Goal: Transaction & Acquisition: Register for event/course

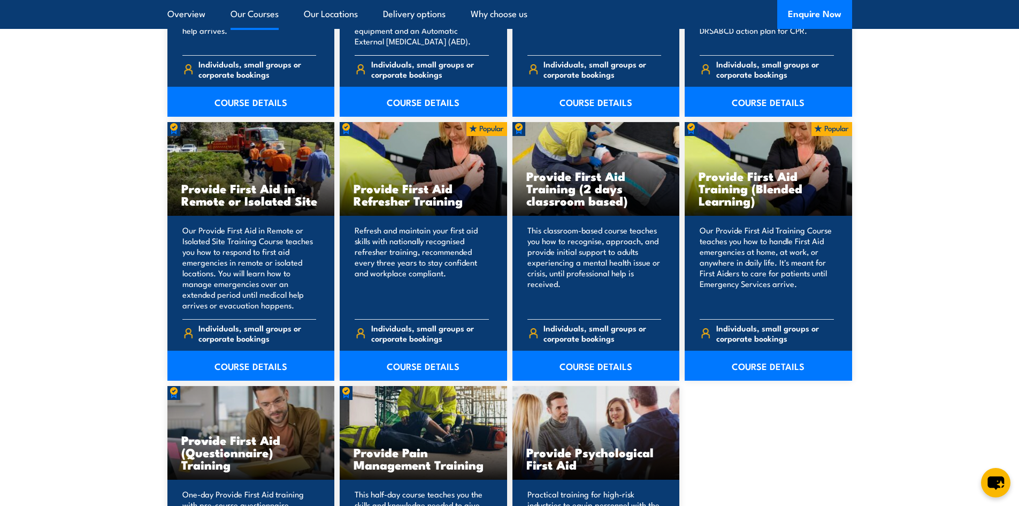
scroll to position [1551, 0]
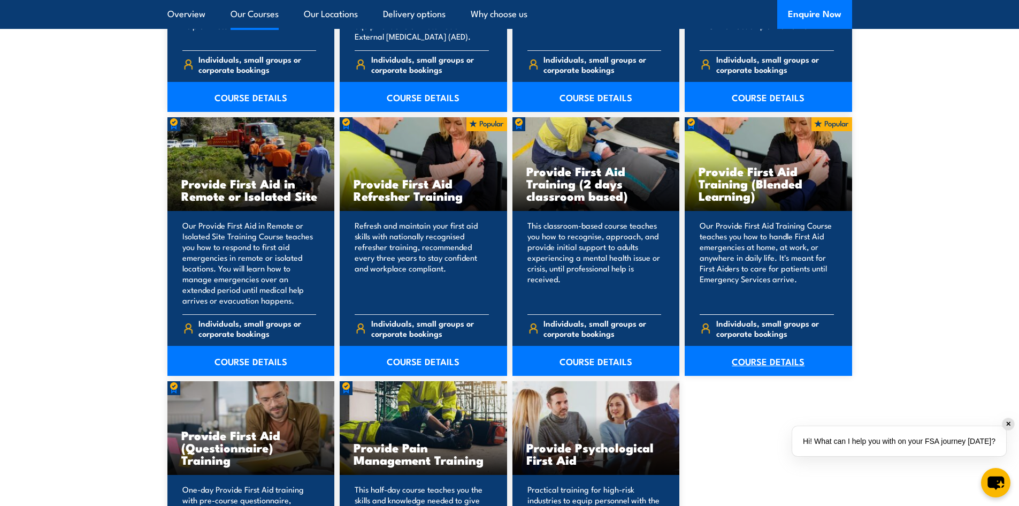
click at [769, 361] on link "COURSE DETAILS" at bounding box center [768, 361] width 167 height 30
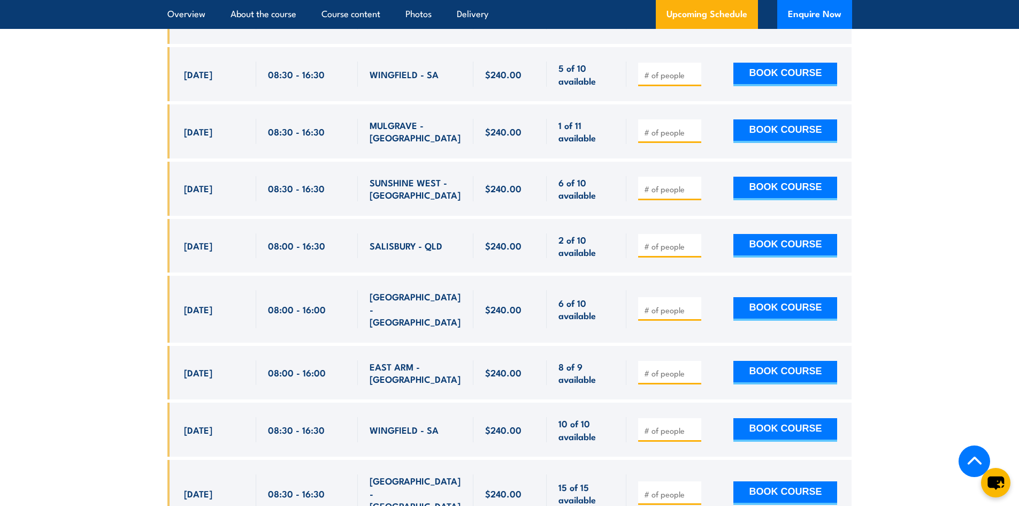
scroll to position [2407, 0]
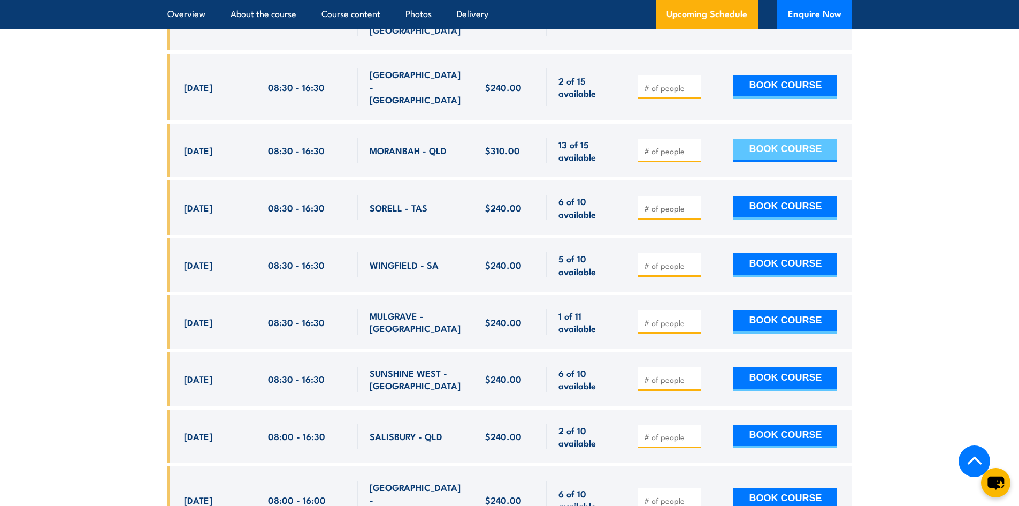
click at [783, 139] on button "BOOK COURSE" at bounding box center [785, 151] width 104 height 24
type input "1"
click at [788, 139] on button "BOOK COURSE" at bounding box center [785, 151] width 104 height 24
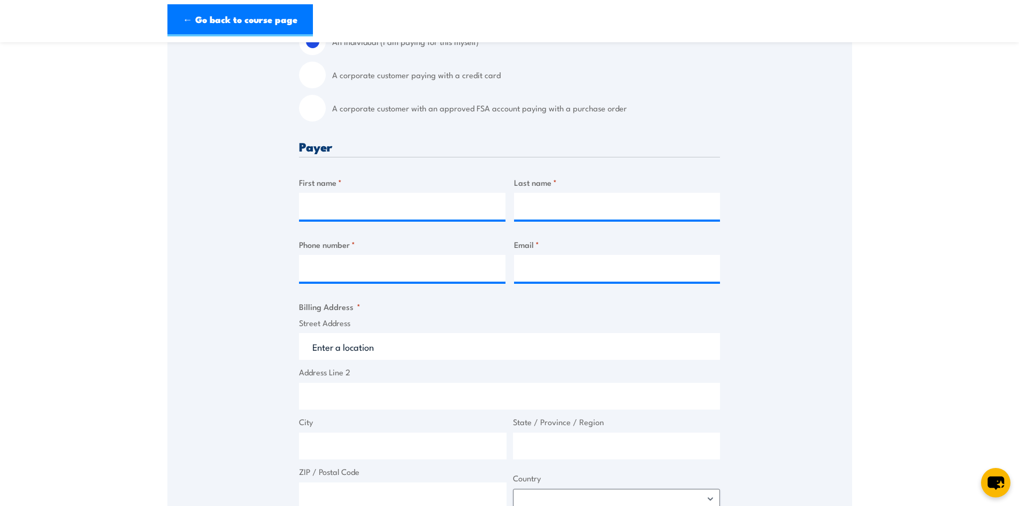
scroll to position [321, 0]
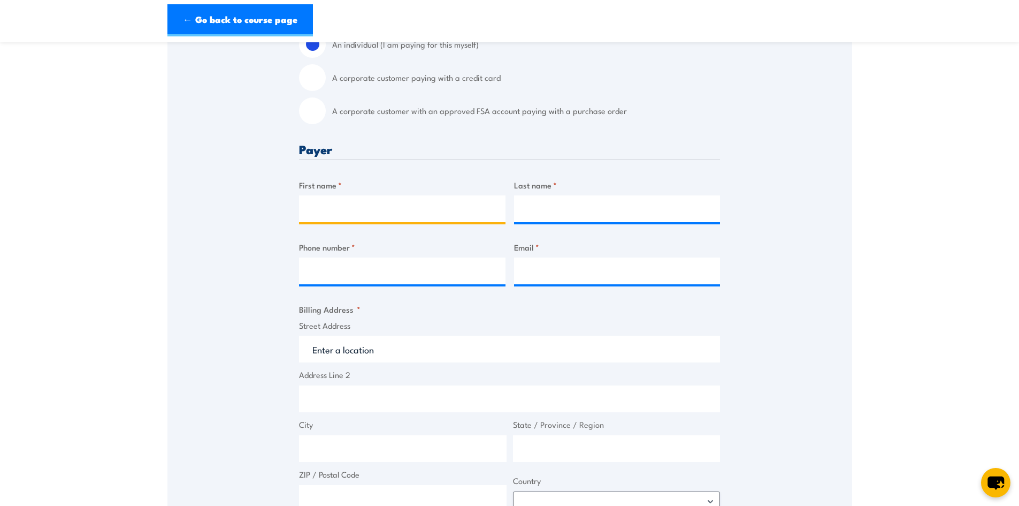
click at [323, 201] on input "First name *" at bounding box center [402, 208] width 206 height 27
type input "[PERSON_NAME]"
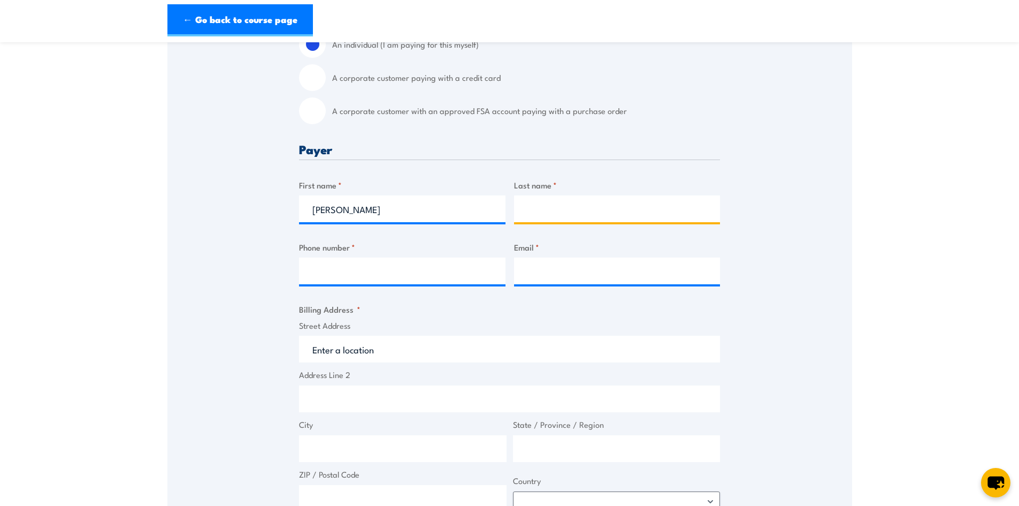
click at [561, 203] on input "Last name *" at bounding box center [617, 208] width 206 height 27
type input "[PERSON_NAME]"
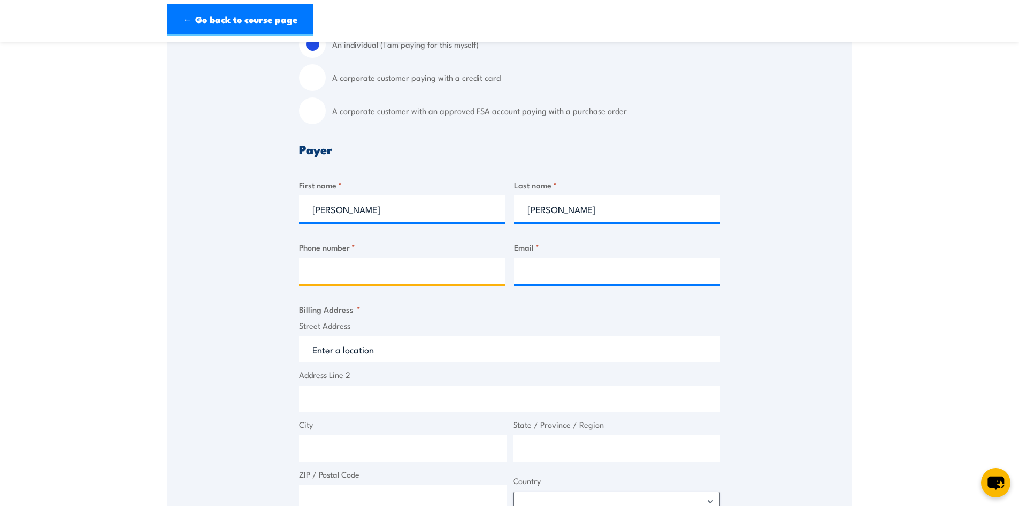
click at [388, 270] on input "Phone number *" at bounding box center [402, 270] width 206 height 27
type input "0439183065"
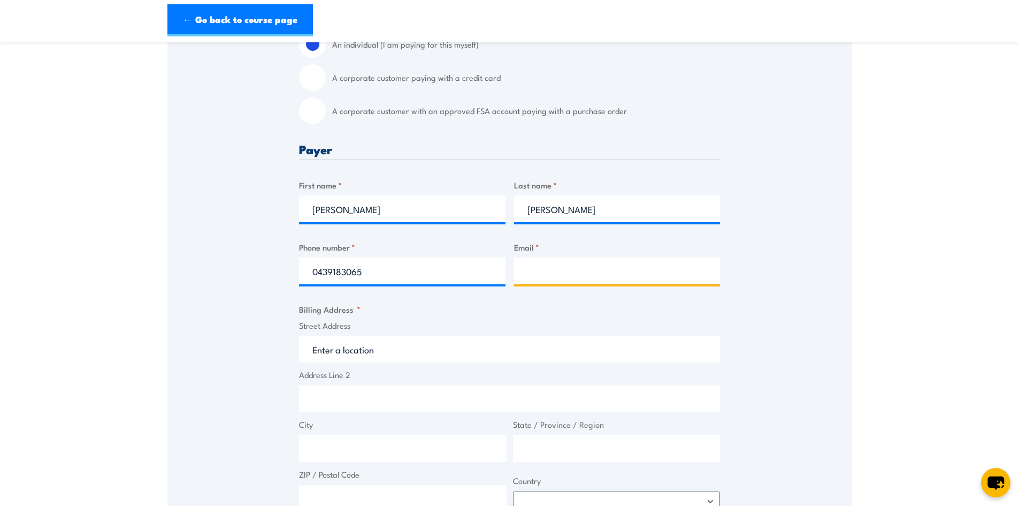
click at [552, 283] on input "Email *" at bounding box center [617, 270] width 206 height 27
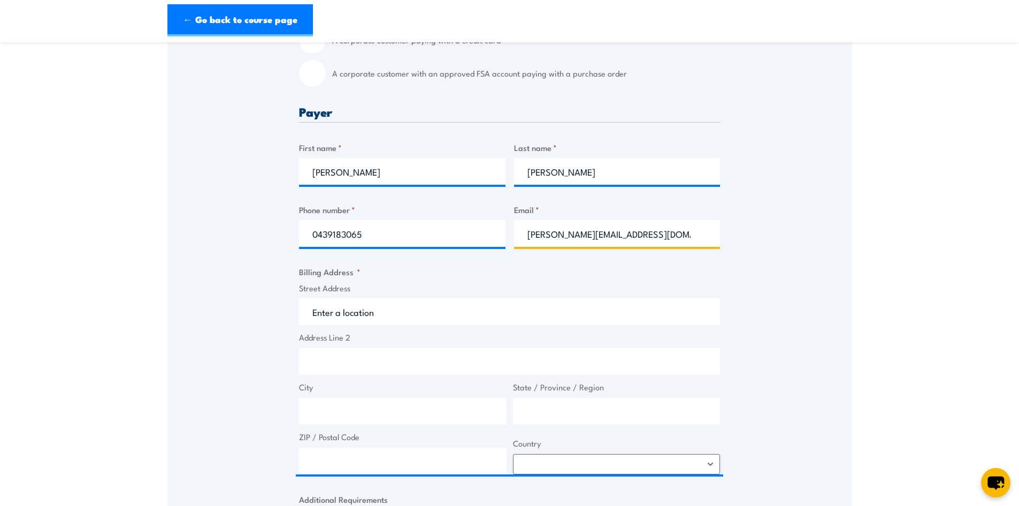
scroll to position [428, 0]
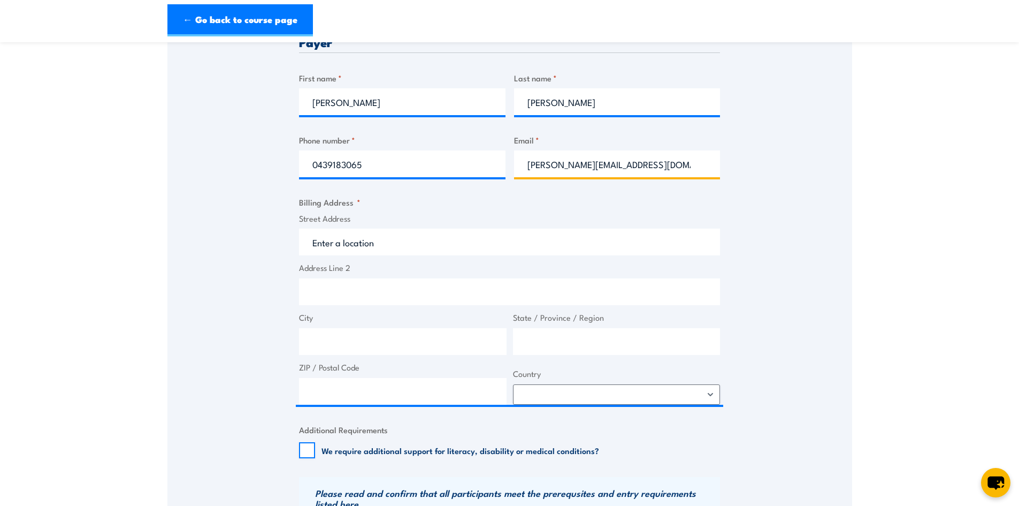
type input "[PERSON_NAME][EMAIL_ADDRESS][DOMAIN_NAME]"
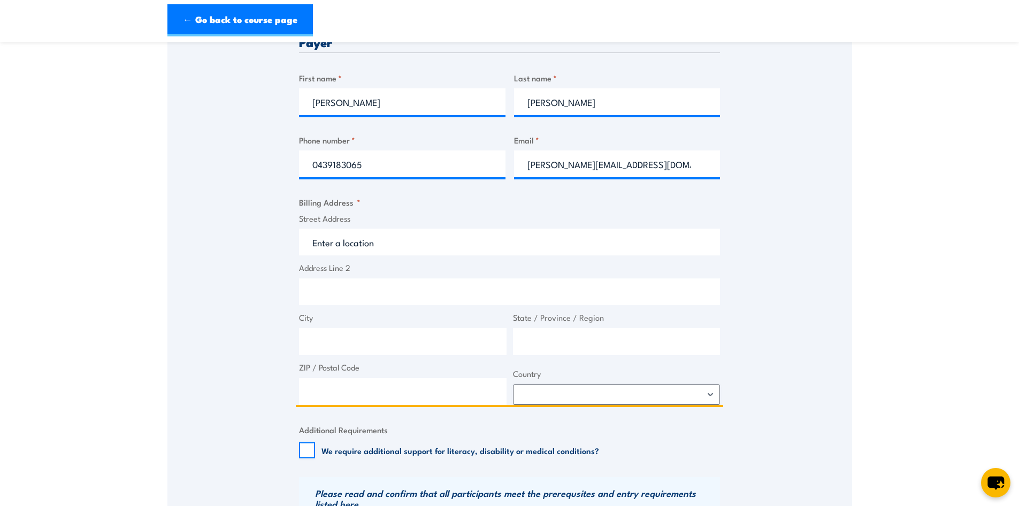
click at [353, 246] on input "Street Address" at bounding box center [509, 241] width 421 height 27
type input "p"
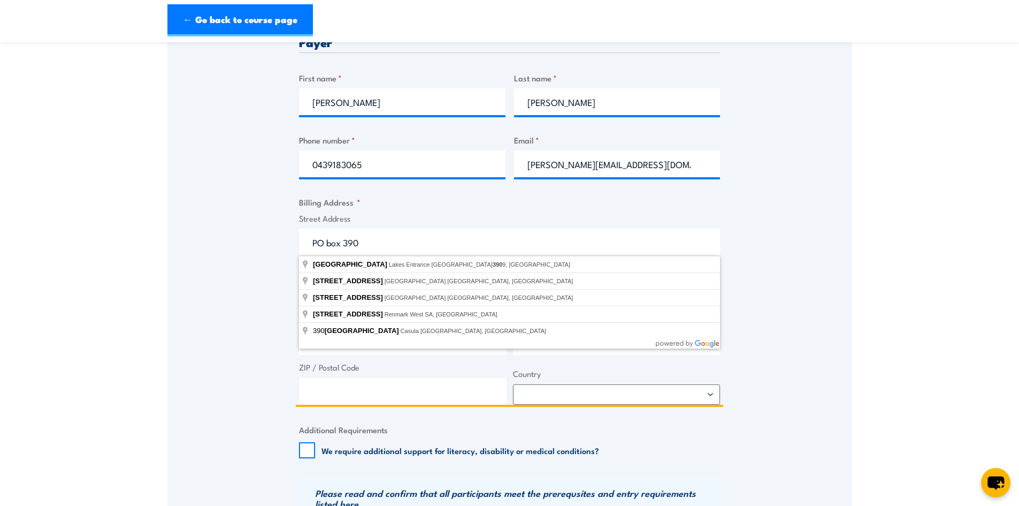
type input "PO box 390"
drag, startPoint x: 261, startPoint y: 270, endPoint x: 258, endPoint y: 264, distance: 6.5
click at [260, 267] on div "Speak to a specialist CALL [PHONE_NUMBER] CALL [PHONE_NUMBER] " * " indicates r…" at bounding box center [509, 253] width 685 height 990
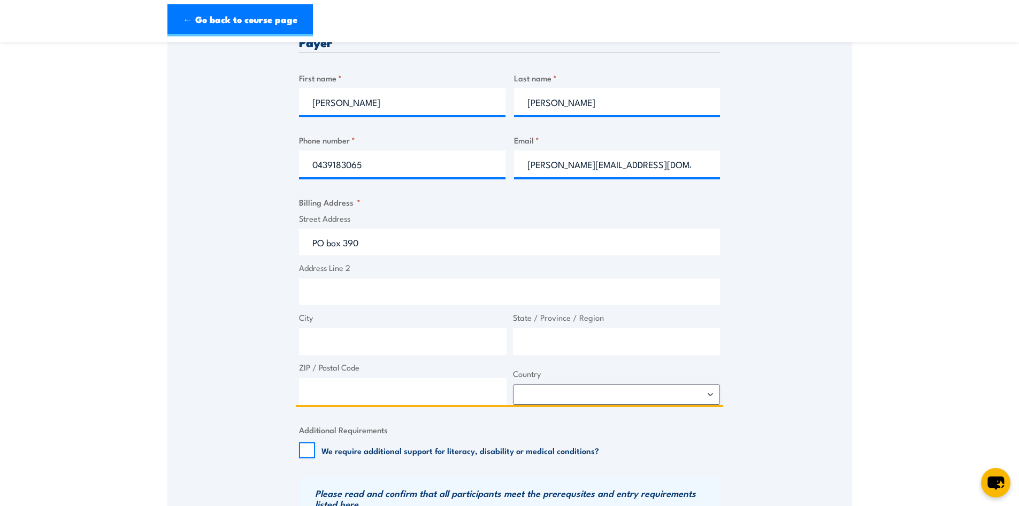
click at [319, 346] on input "City" at bounding box center [403, 341] width 208 height 27
type input "Moranbah"
click at [383, 401] on input "ZIP / Postal Code" at bounding box center [403, 391] width 208 height 27
type input "4744"
click at [554, 334] on input "State / Province / Region" at bounding box center [617, 341] width 208 height 27
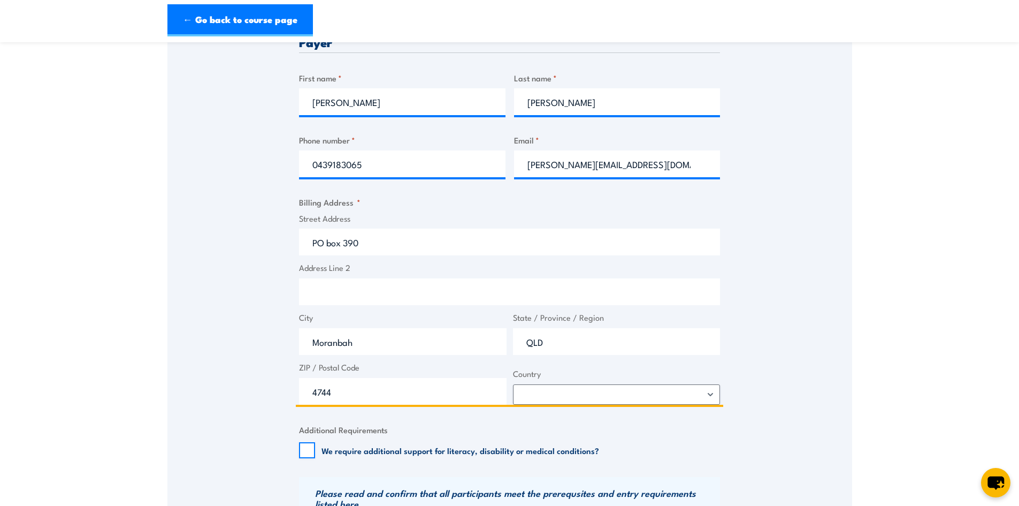
type input "QLD"
click at [554, 390] on select "[GEOGRAPHIC_DATA] [GEOGRAPHIC_DATA] [GEOGRAPHIC_DATA] [US_STATE] [GEOGRAPHIC_DA…" at bounding box center [617, 394] width 208 height 20
select select "[GEOGRAPHIC_DATA]"
click at [513, 384] on select "[GEOGRAPHIC_DATA] [GEOGRAPHIC_DATA] [GEOGRAPHIC_DATA] [US_STATE] [GEOGRAPHIC_DA…" at bounding box center [617, 394] width 208 height 20
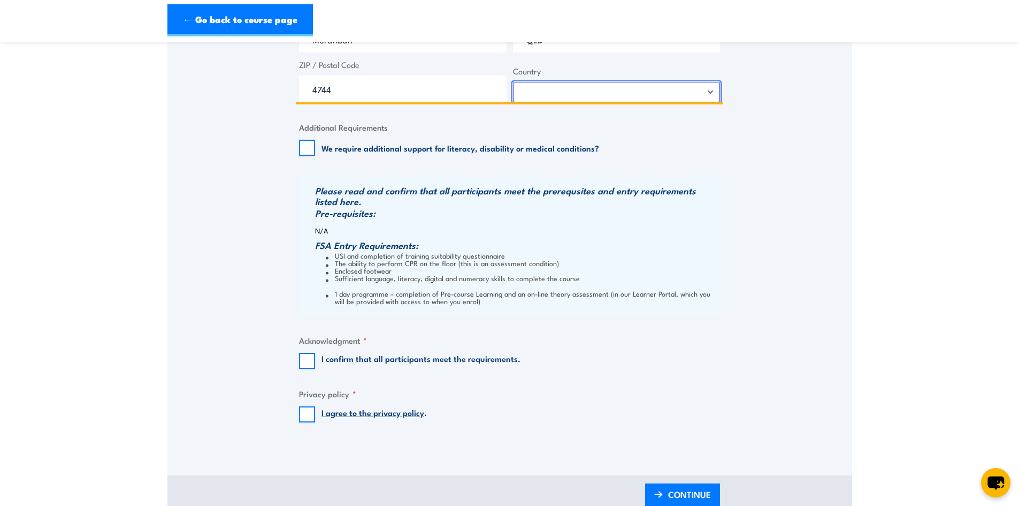
scroll to position [749, 0]
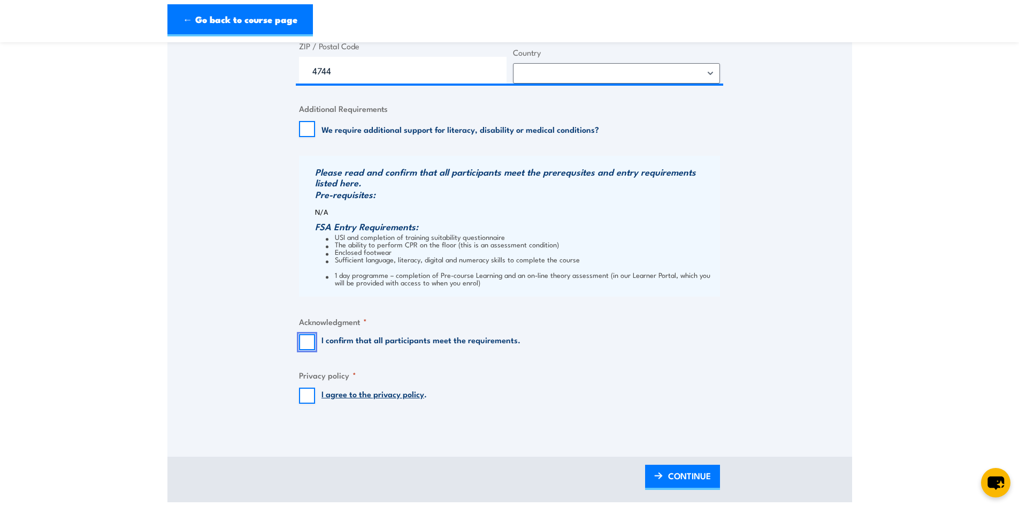
click at [309, 347] on input "I confirm that all participants meet the requirements." at bounding box center [307, 342] width 16 height 16
checkbox input "true"
click at [308, 395] on input "I agree to the privacy policy ." at bounding box center [307, 395] width 16 height 16
checkbox input "true"
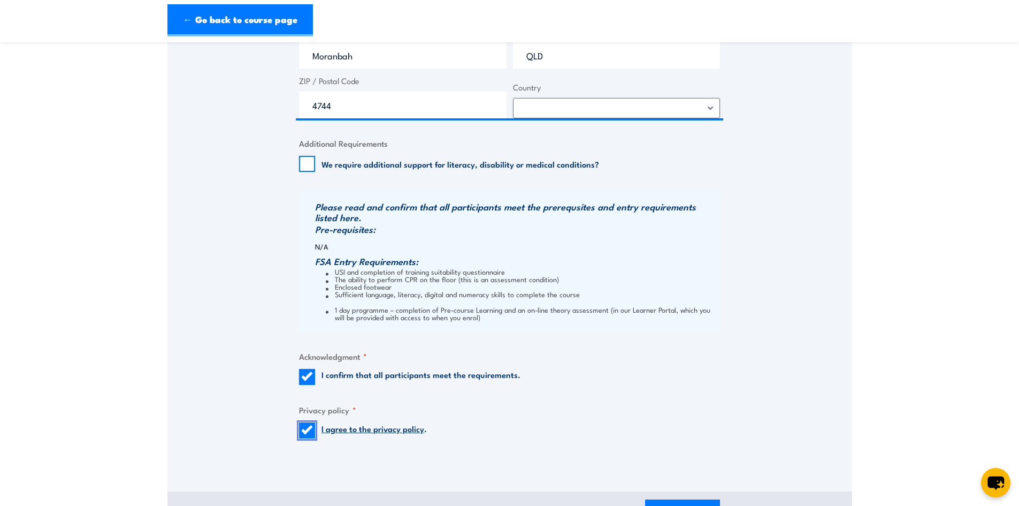
scroll to position [802, 0]
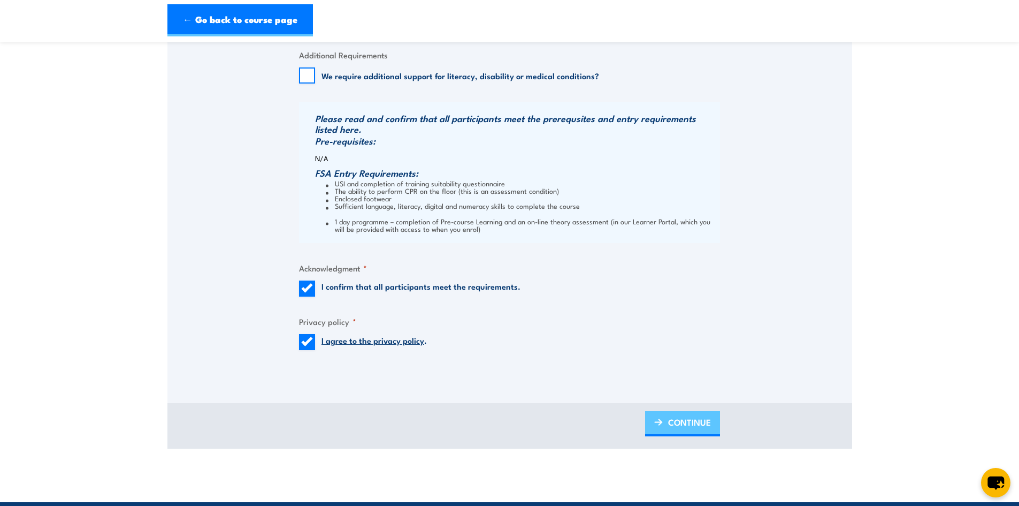
click at [693, 423] on span "CONTINUE" at bounding box center [689, 422] width 43 height 28
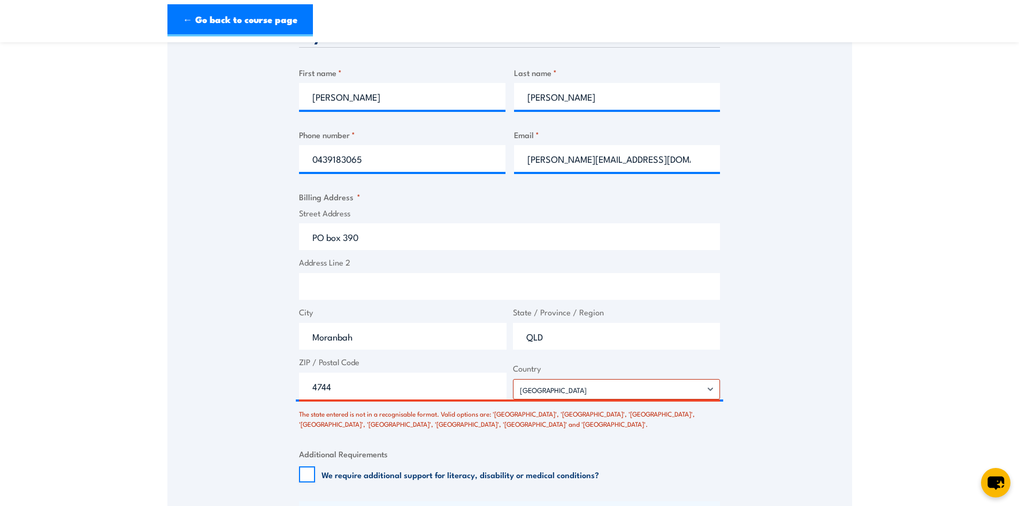
scroll to position [510, 0]
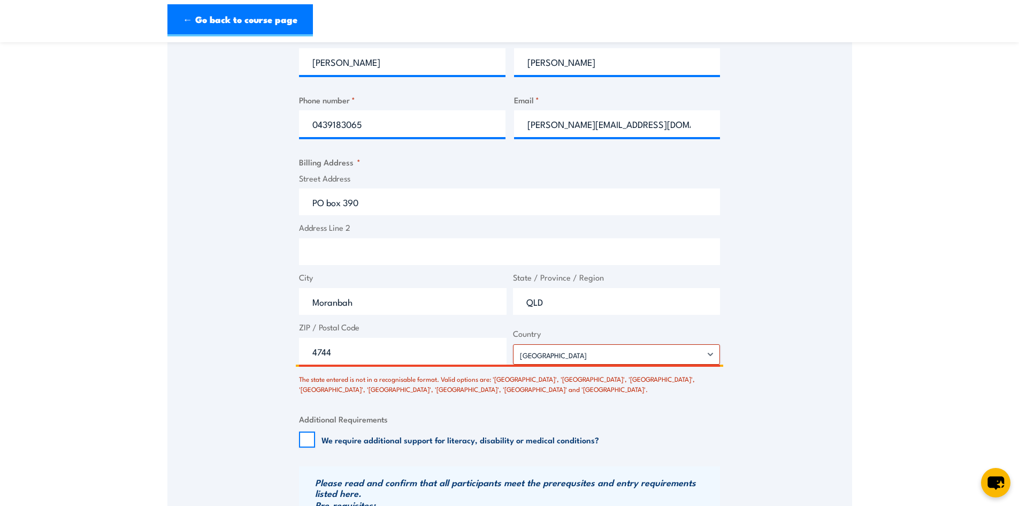
click at [389, 354] on input "4744" at bounding box center [403, 351] width 208 height 27
click at [554, 302] on input "QLD" at bounding box center [617, 301] width 208 height 27
type input "Q"
type input "Qld"
click at [337, 349] on input "4744" at bounding box center [403, 351] width 208 height 27
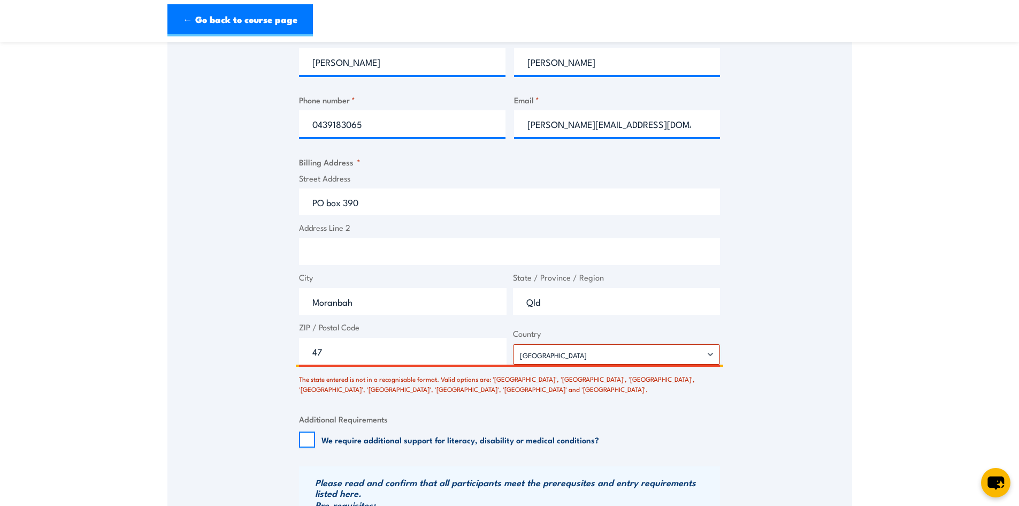
type input "4"
type input "4744"
click at [539, 349] on select "[GEOGRAPHIC_DATA] [GEOGRAPHIC_DATA] [GEOGRAPHIC_DATA] [US_STATE] [GEOGRAPHIC_DA…" at bounding box center [617, 354] width 208 height 20
click at [513, 344] on select "[GEOGRAPHIC_DATA] [GEOGRAPHIC_DATA] [GEOGRAPHIC_DATA] [US_STATE] [GEOGRAPHIC_DA…" at bounding box center [617, 354] width 208 height 20
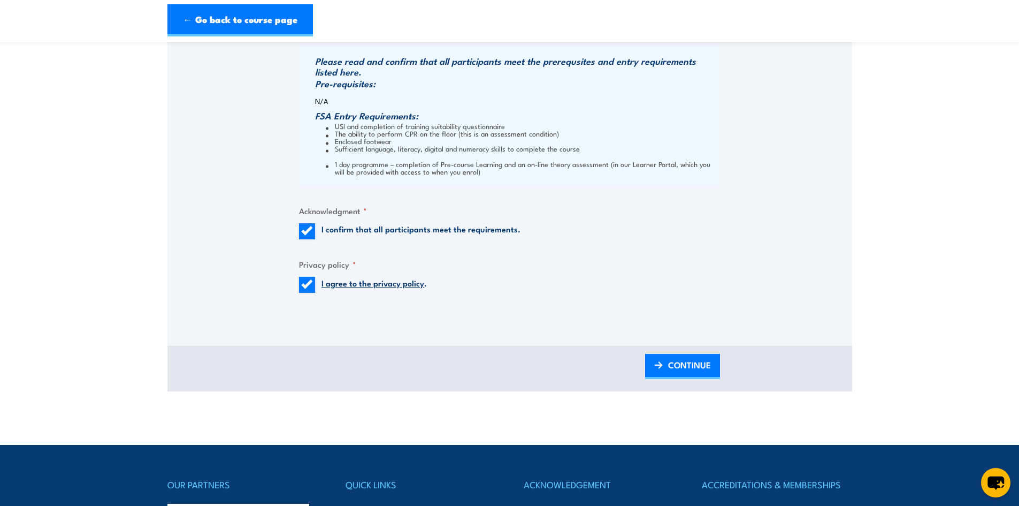
scroll to position [938, 0]
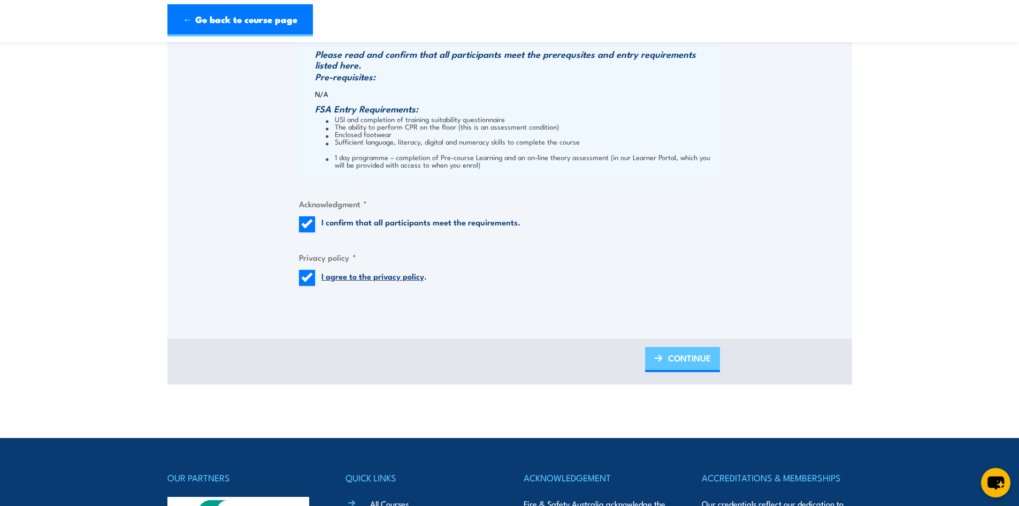
click at [674, 358] on span "CONTINUE" at bounding box center [689, 357] width 43 height 28
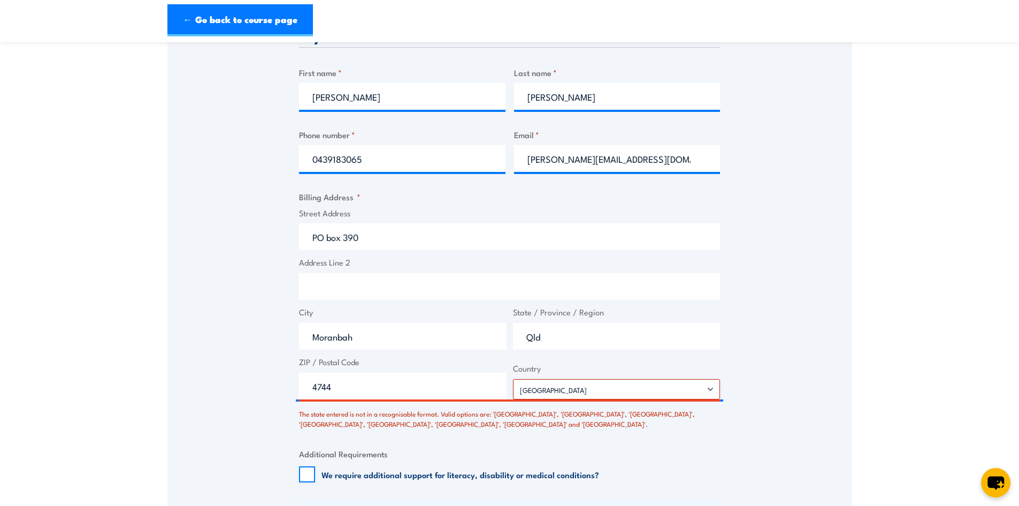
scroll to position [456, 0]
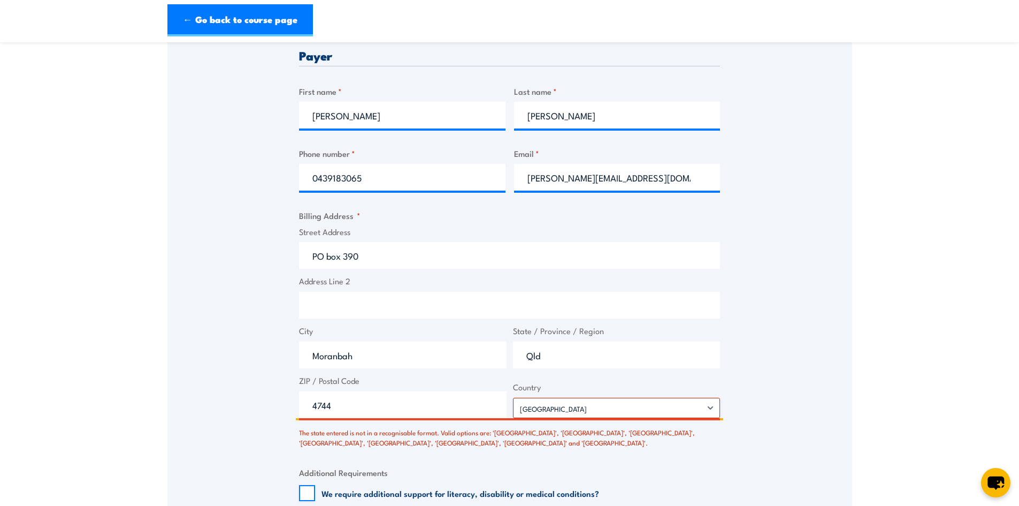
click at [547, 355] on input "Qld" at bounding box center [617, 354] width 208 height 27
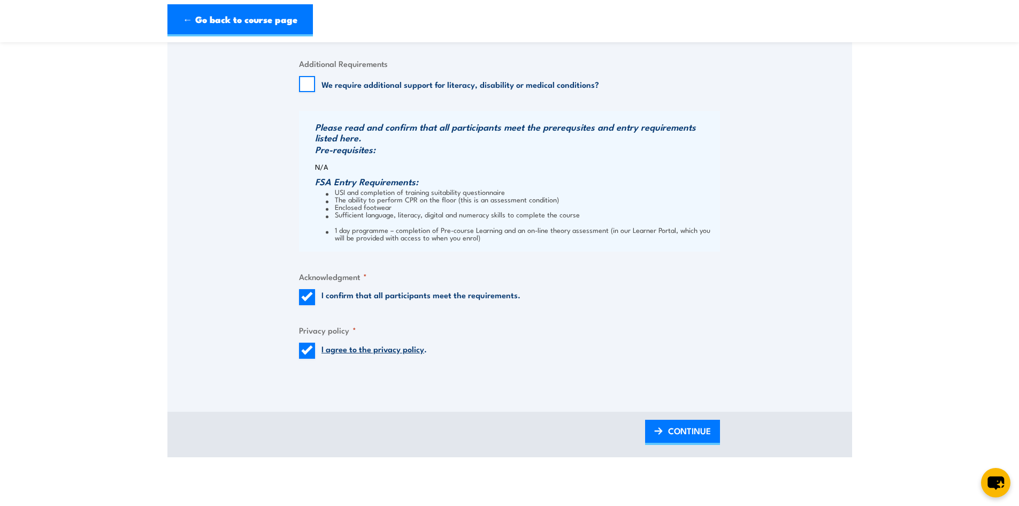
scroll to position [884, 0]
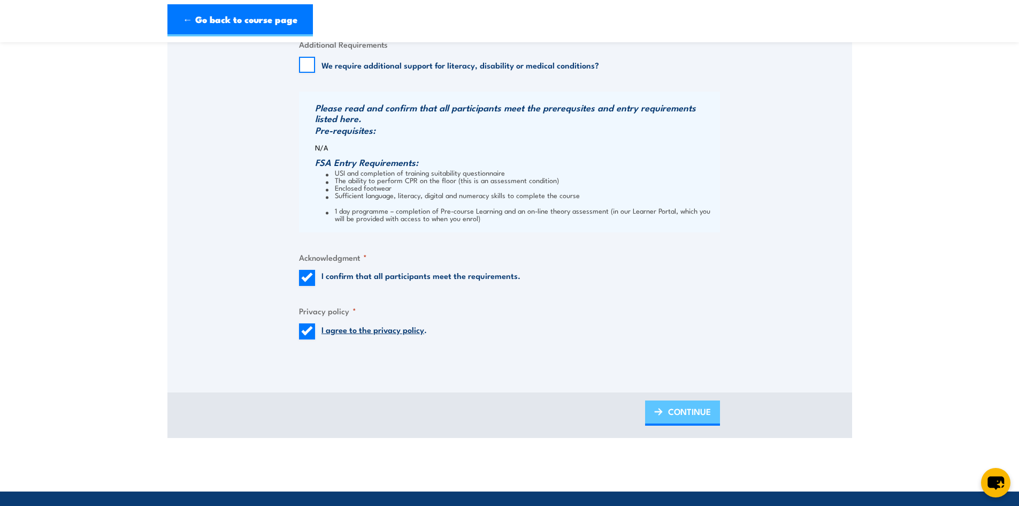
type input "[GEOGRAPHIC_DATA]"
click at [707, 418] on span "CONTINUE" at bounding box center [689, 411] width 43 height 28
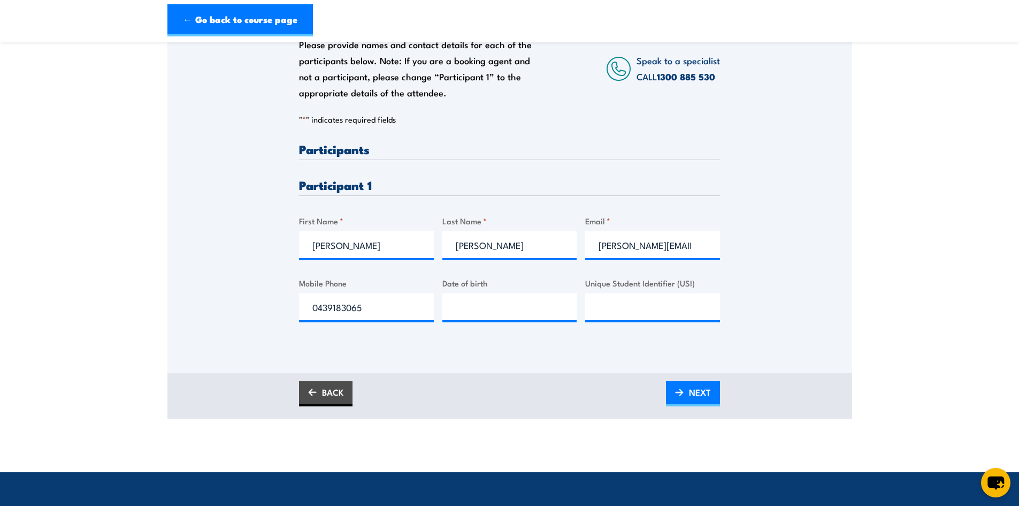
scroll to position [214, 0]
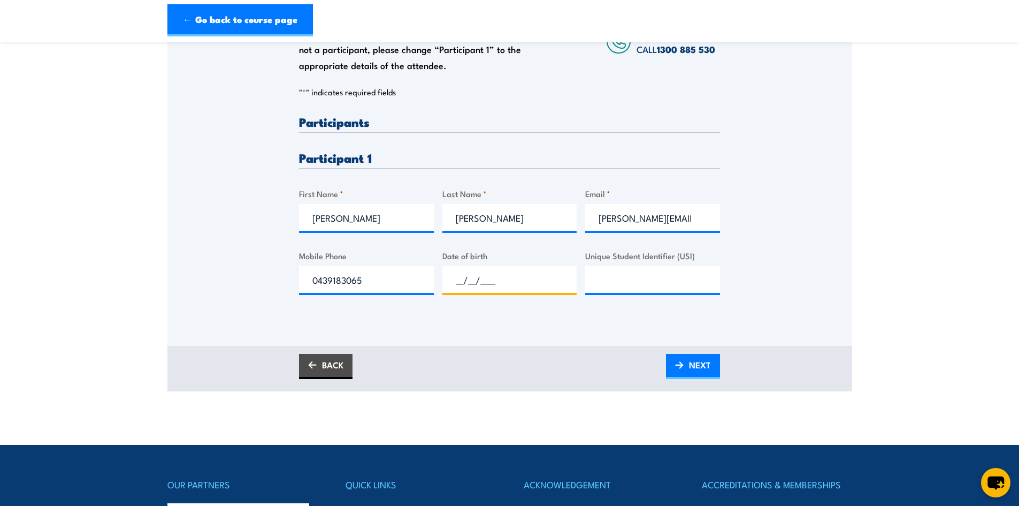
click at [447, 281] on input "__/__/____" at bounding box center [509, 279] width 135 height 27
type input "[DATE]"
click at [620, 280] on input "Unique Student Identifier (USI)" at bounding box center [652, 279] width 135 height 27
click at [695, 364] on span "NEXT" at bounding box center [700, 364] width 22 height 28
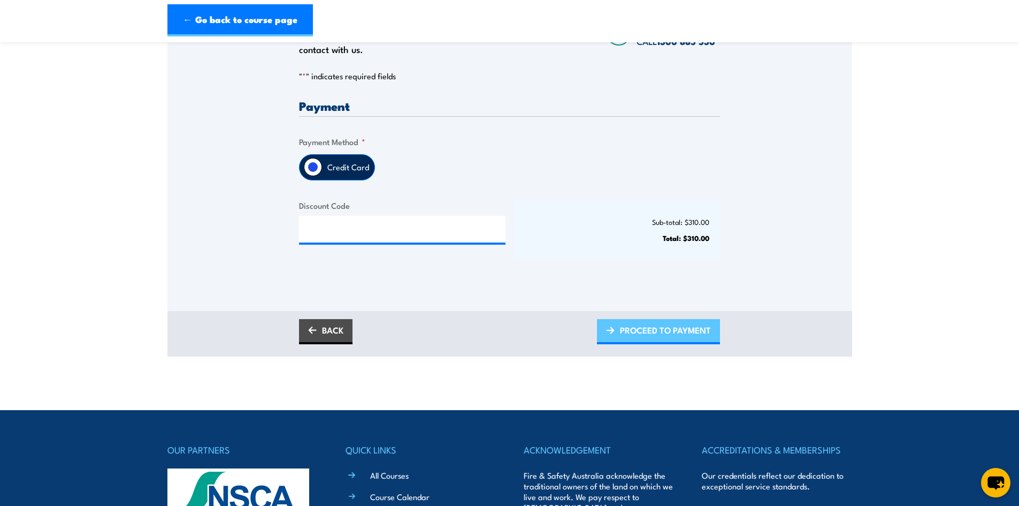
click at [653, 324] on span "PROCEED TO PAYMENT" at bounding box center [665, 330] width 91 height 28
